Goal: Navigation & Orientation: Find specific page/section

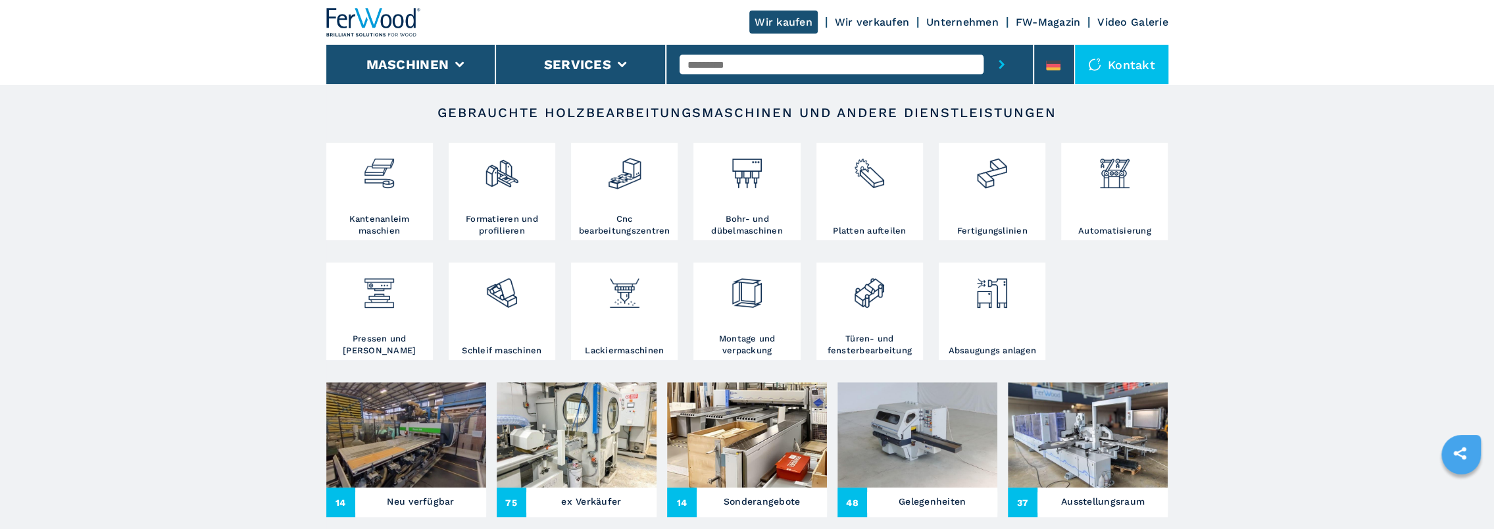
scroll to position [329, 0]
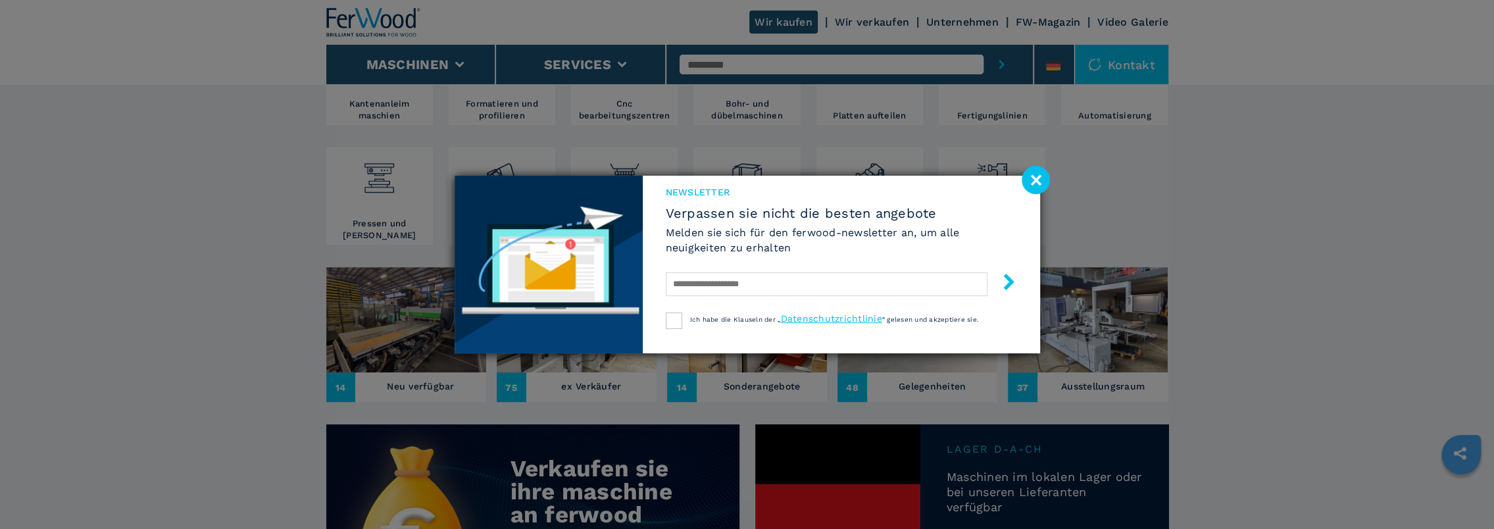
click at [147, 326] on div "Newsletter Verpassen sie nicht die besten angebote [PERSON_NAME] sie sich für d…" at bounding box center [747, 264] width 1494 height 529
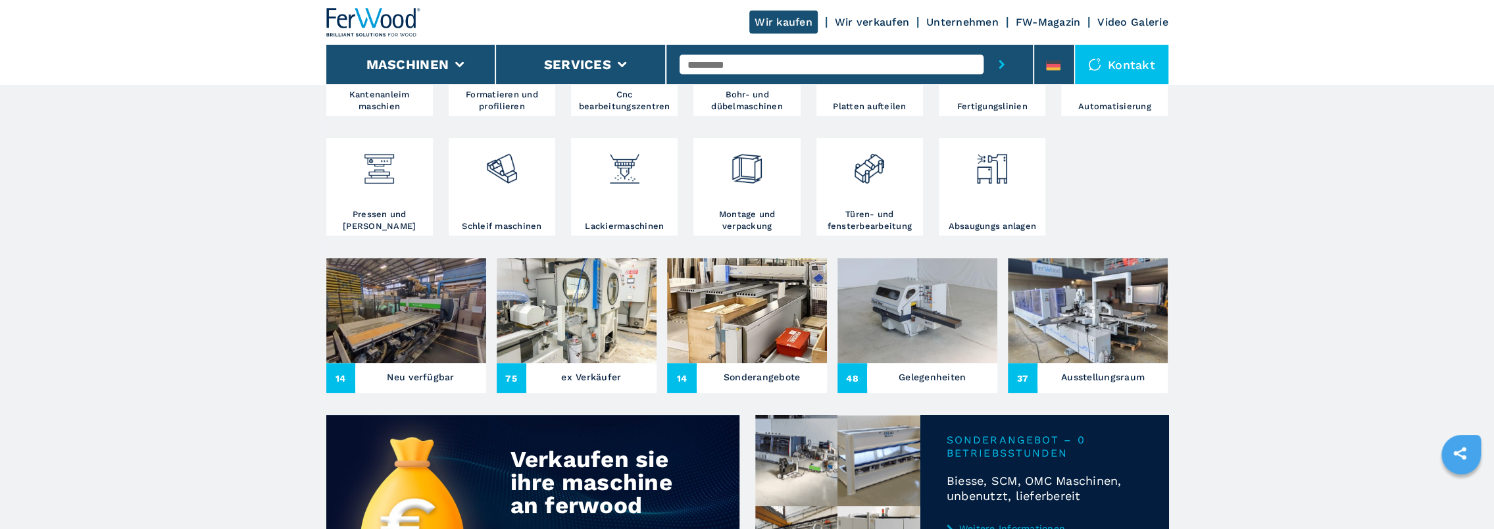
scroll to position [395, 0]
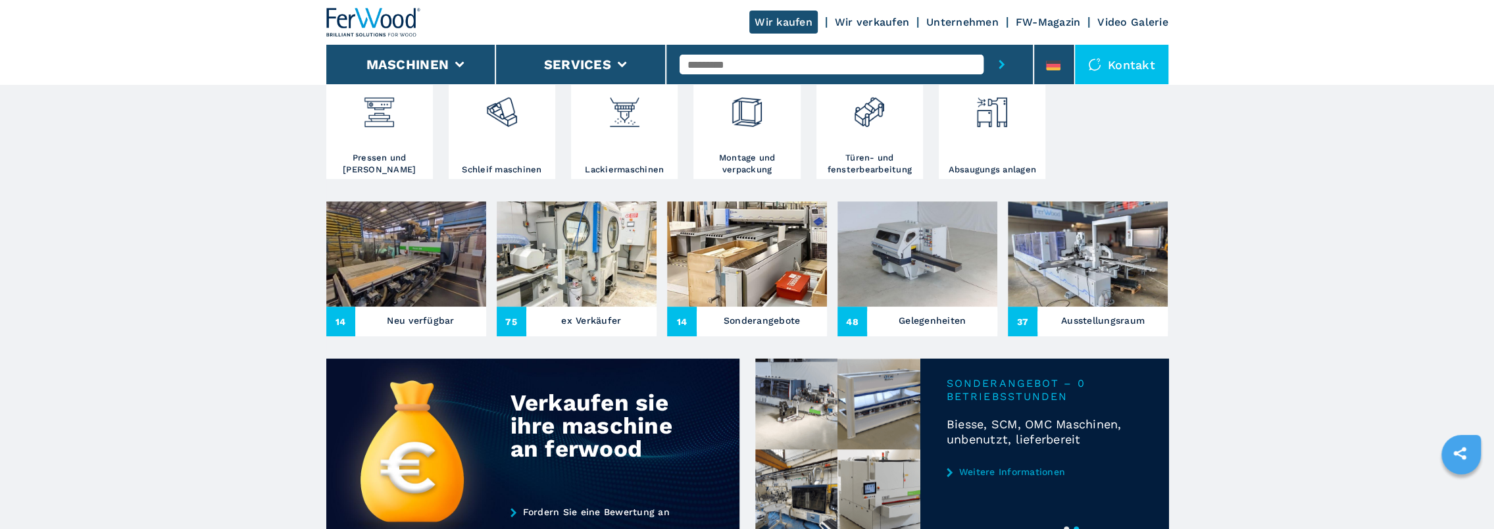
click at [396, 266] on img at bounding box center [406, 253] width 160 height 105
click at [426, 322] on h3 "Neu verfügbar" at bounding box center [420, 320] width 67 height 18
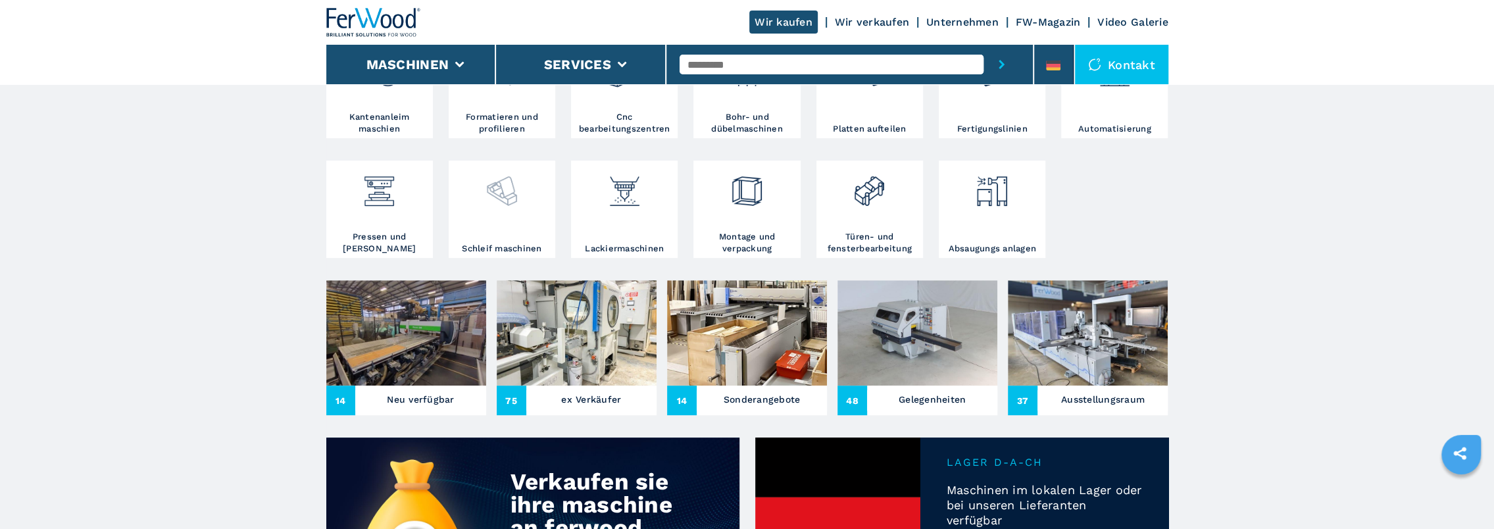
scroll to position [329, 0]
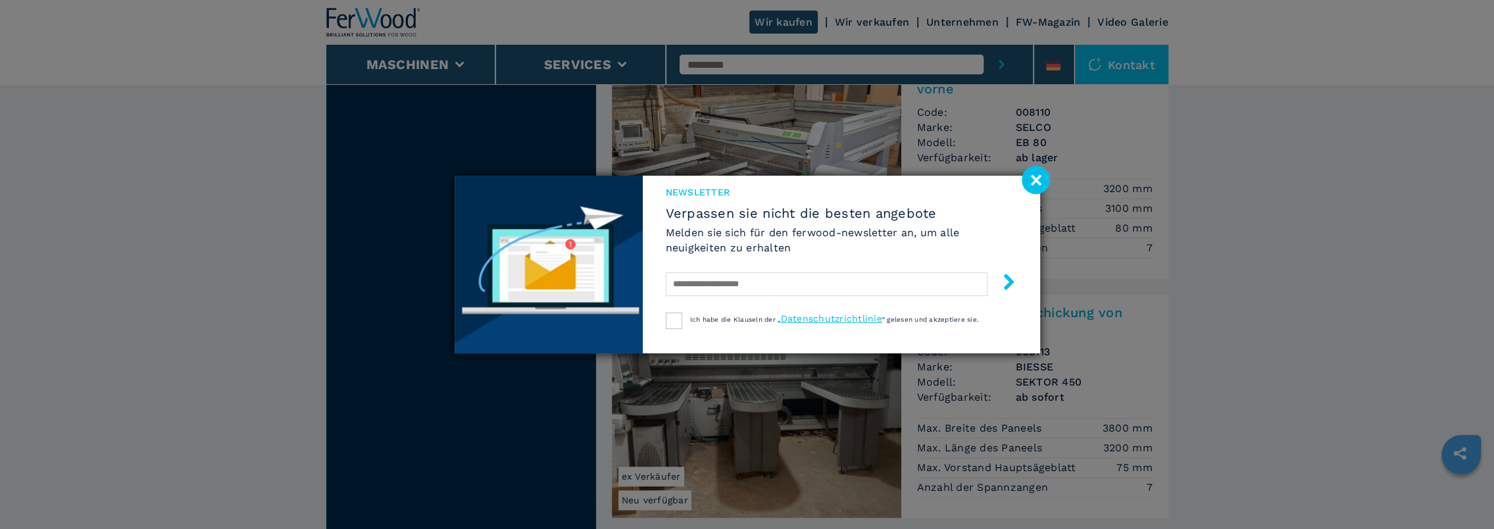
scroll to position [1711, 0]
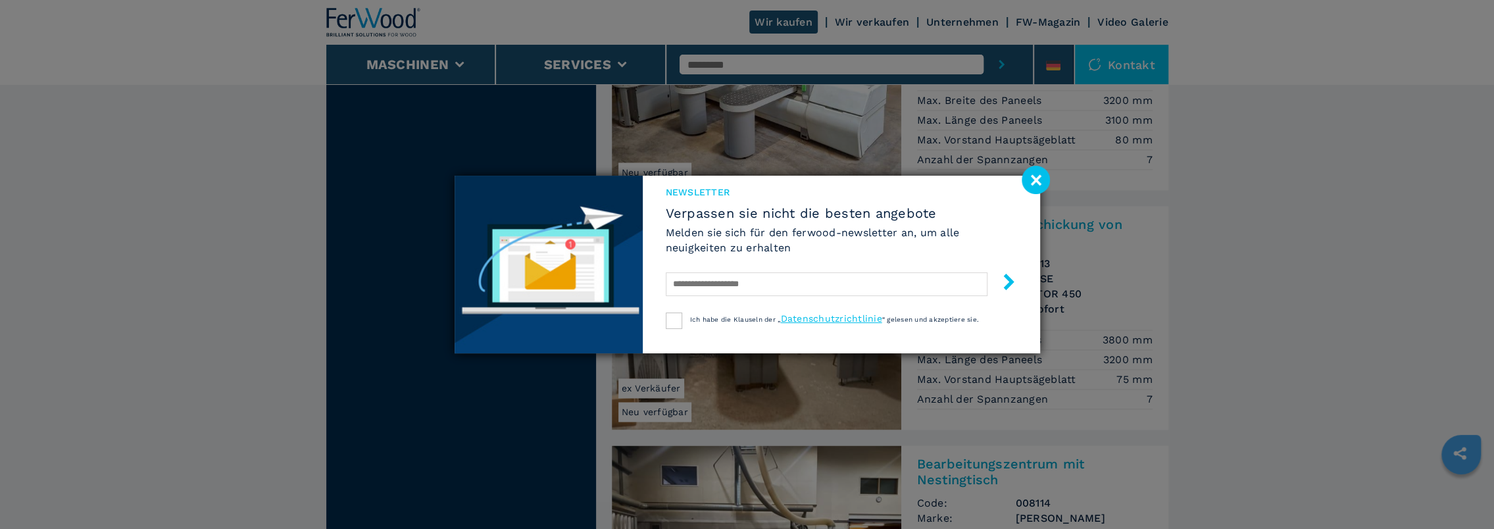
click at [1028, 184] on image at bounding box center [1036, 180] width 28 height 28
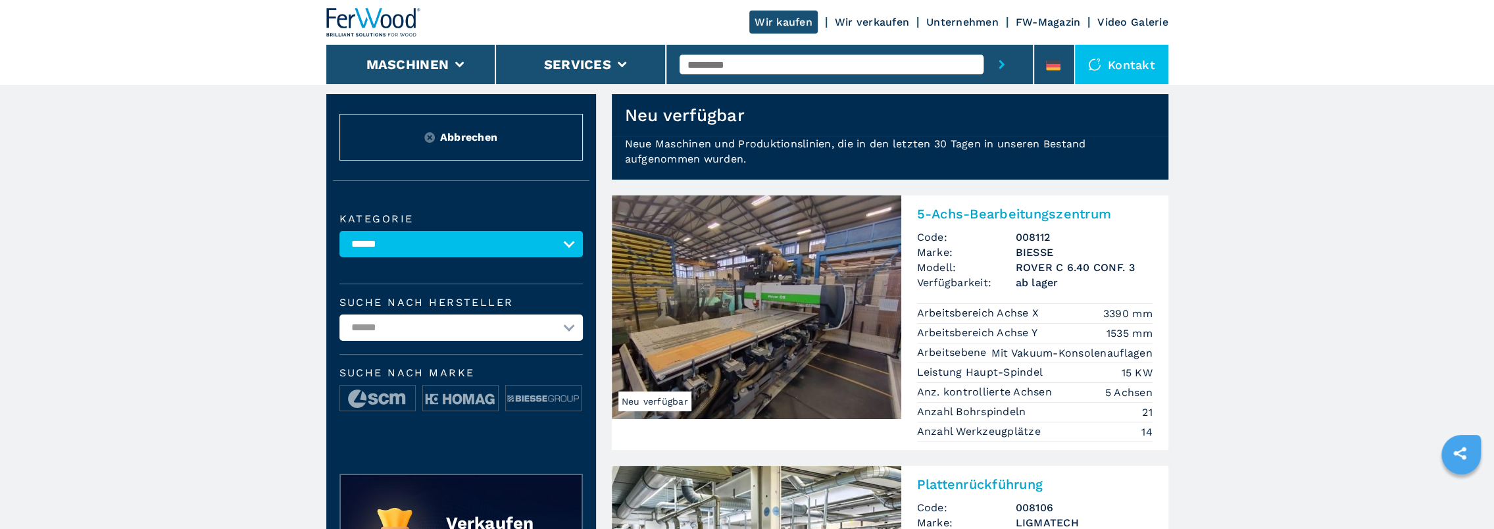
scroll to position [0, 0]
